Goal: Navigation & Orientation: Find specific page/section

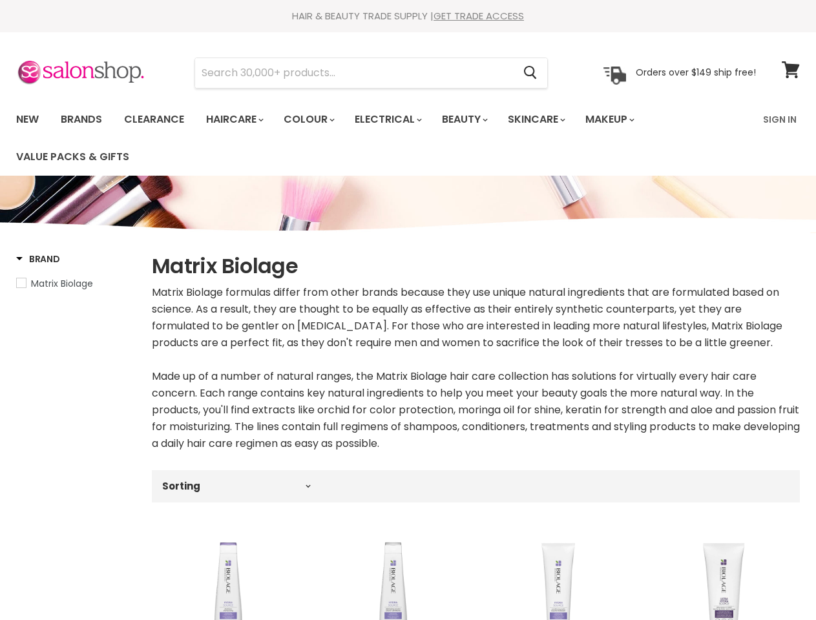
select select "Main content"
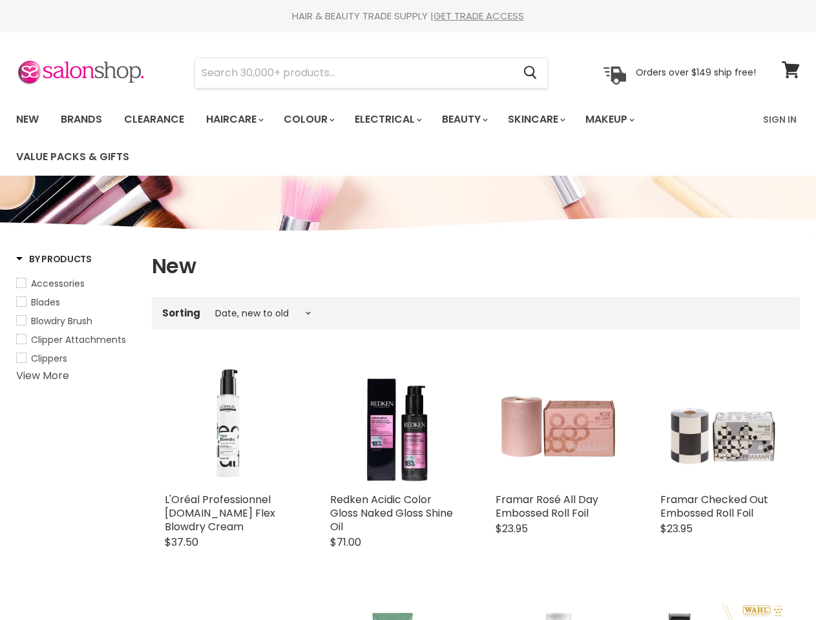
select select "created-descending"
